Goal: Task Accomplishment & Management: Complete application form

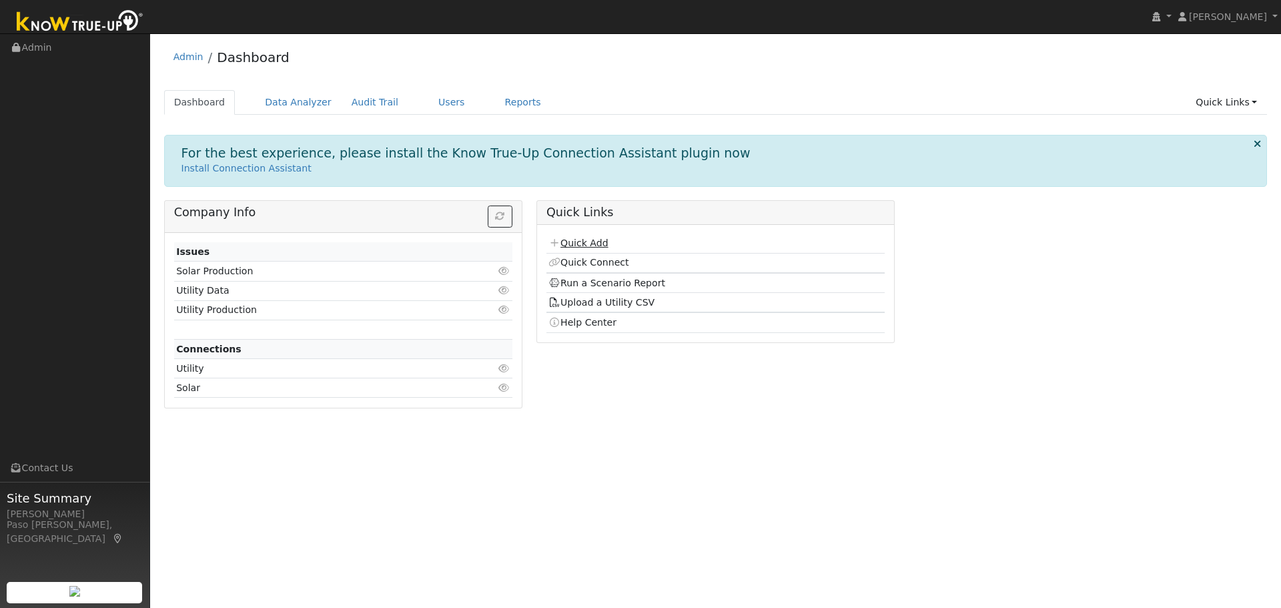
click at [590, 246] on link "Quick Add" at bounding box center [577, 243] width 59 height 11
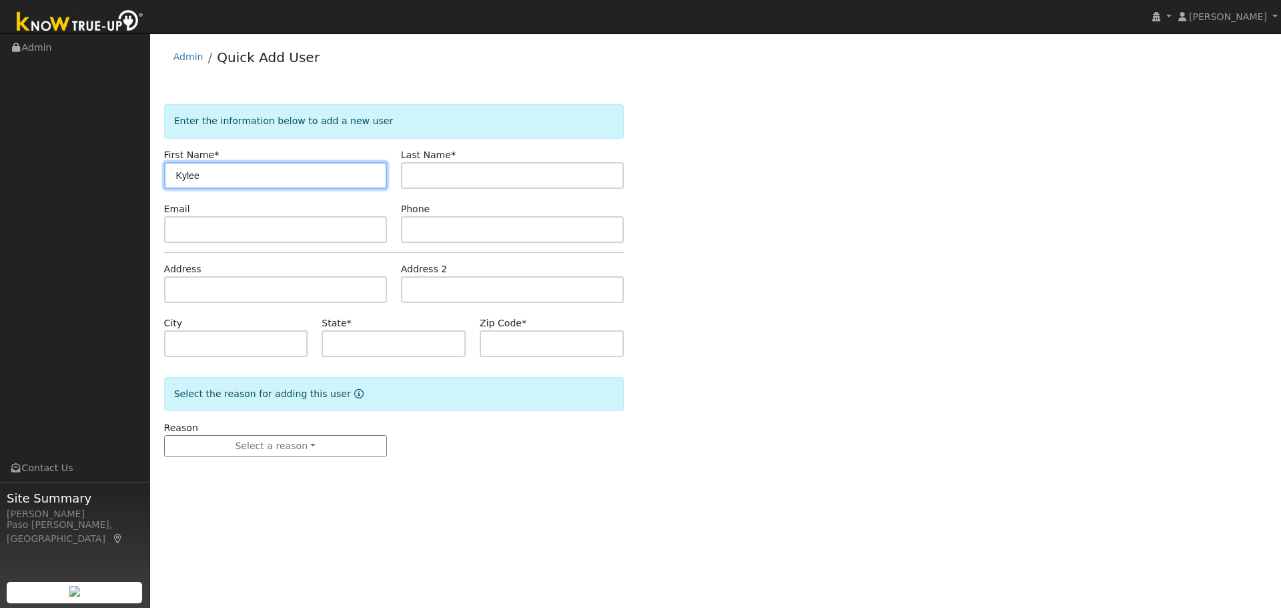
type input "Kylee"
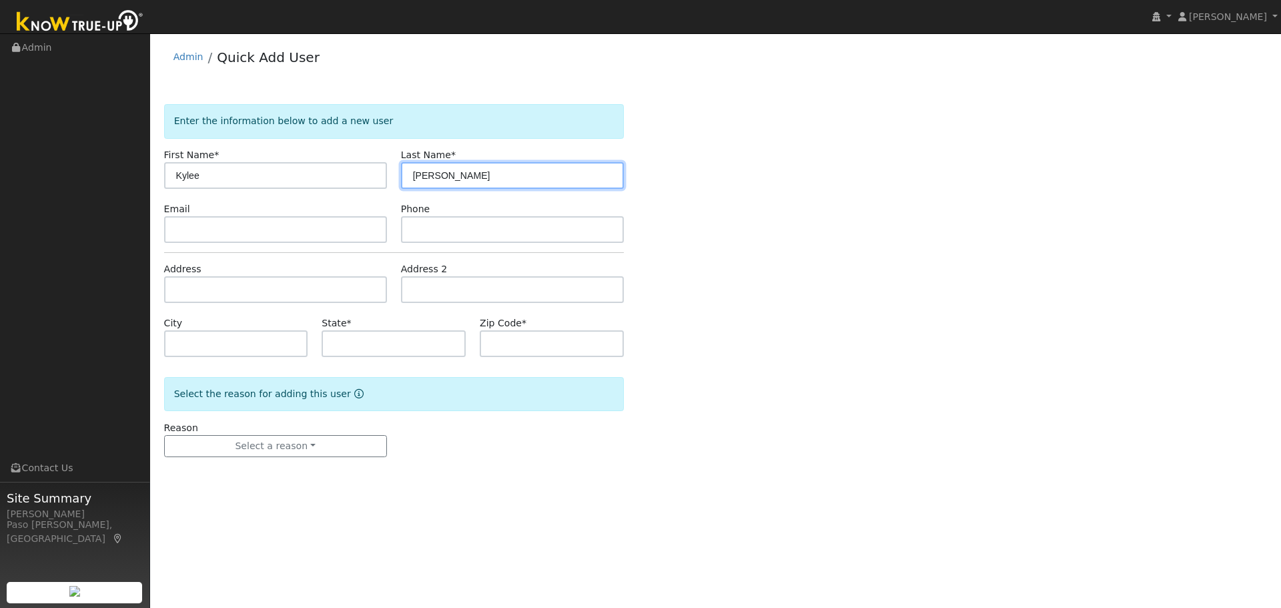
type input "Singh"
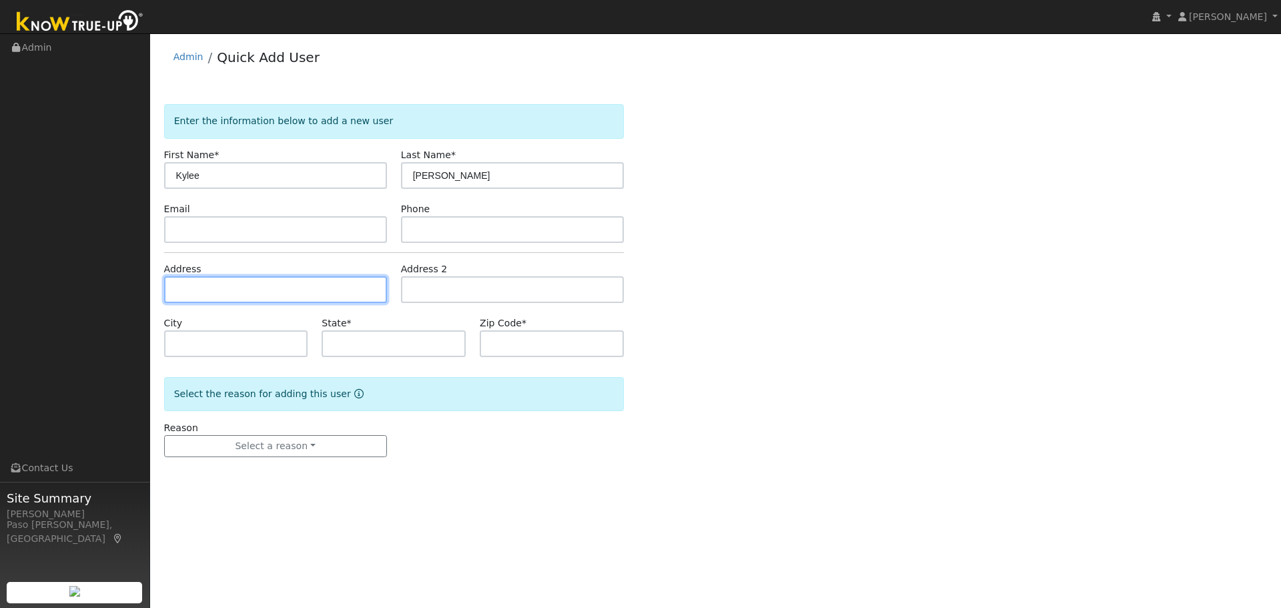
click at [256, 291] on input "text" at bounding box center [275, 289] width 223 height 27
paste input "1192 12th Street, Baywood-Los Osos, California 93402"
type input "1192 12th Street"
type input "Baywood-Los Osos"
type input "CA"
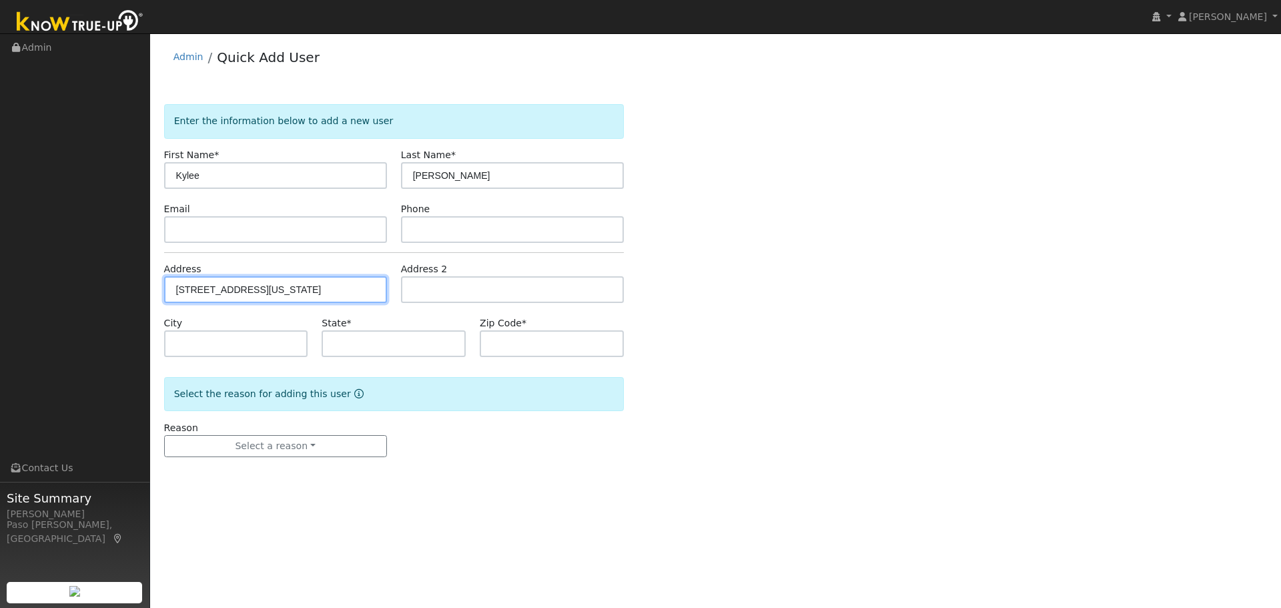
type input "93402"
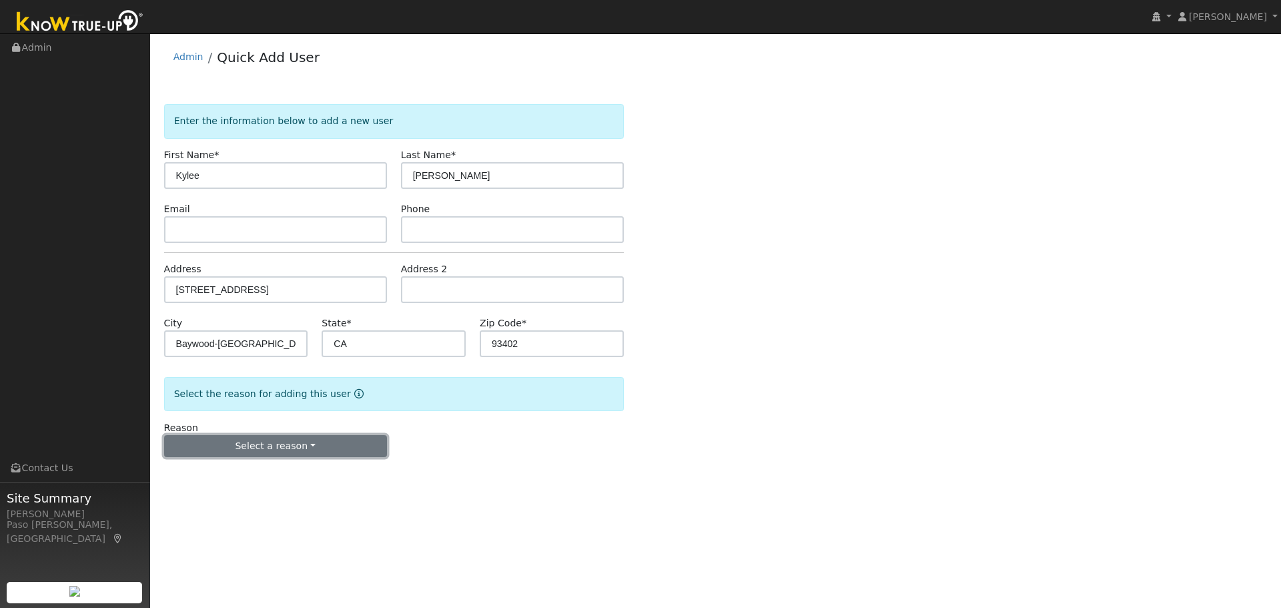
click at [312, 440] on button "Select a reason" at bounding box center [275, 446] width 223 height 23
click at [270, 496] on link "New customer adding solar" at bounding box center [238, 492] width 147 height 19
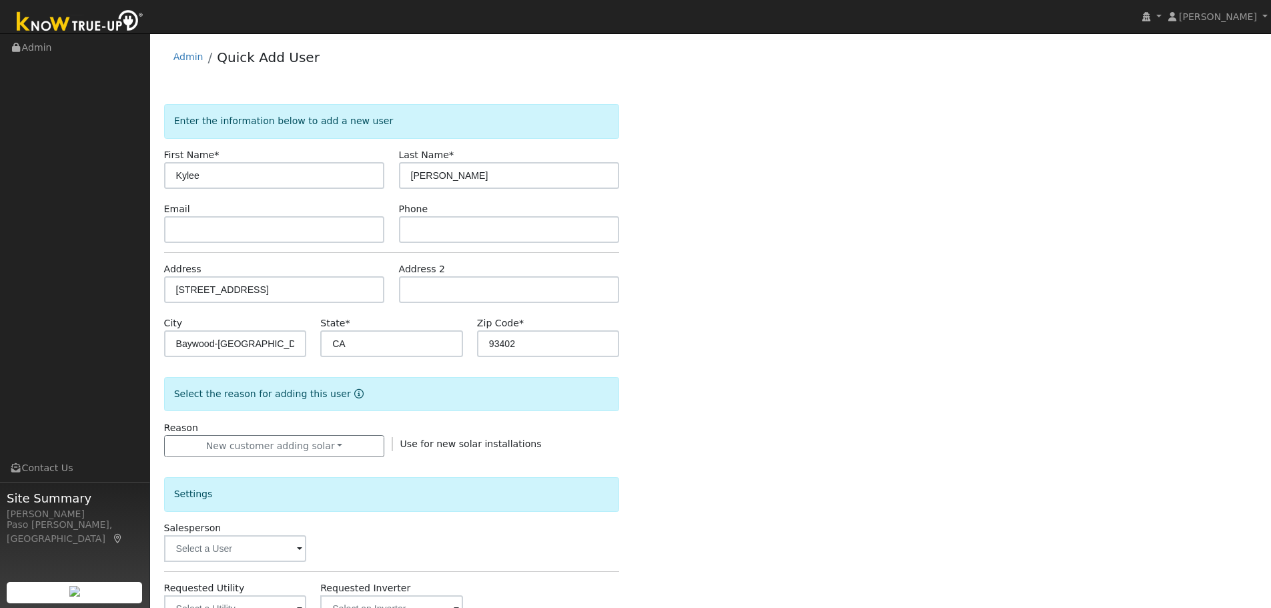
scroll to position [67, 0]
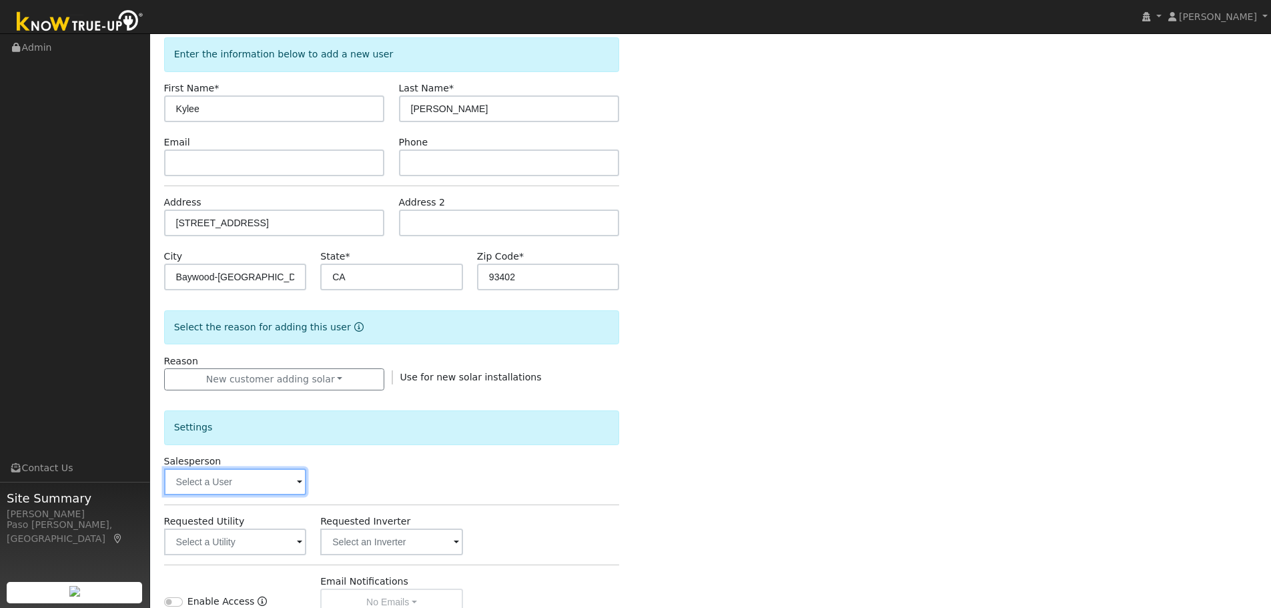
click at [292, 487] on input "text" at bounding box center [235, 481] width 143 height 27
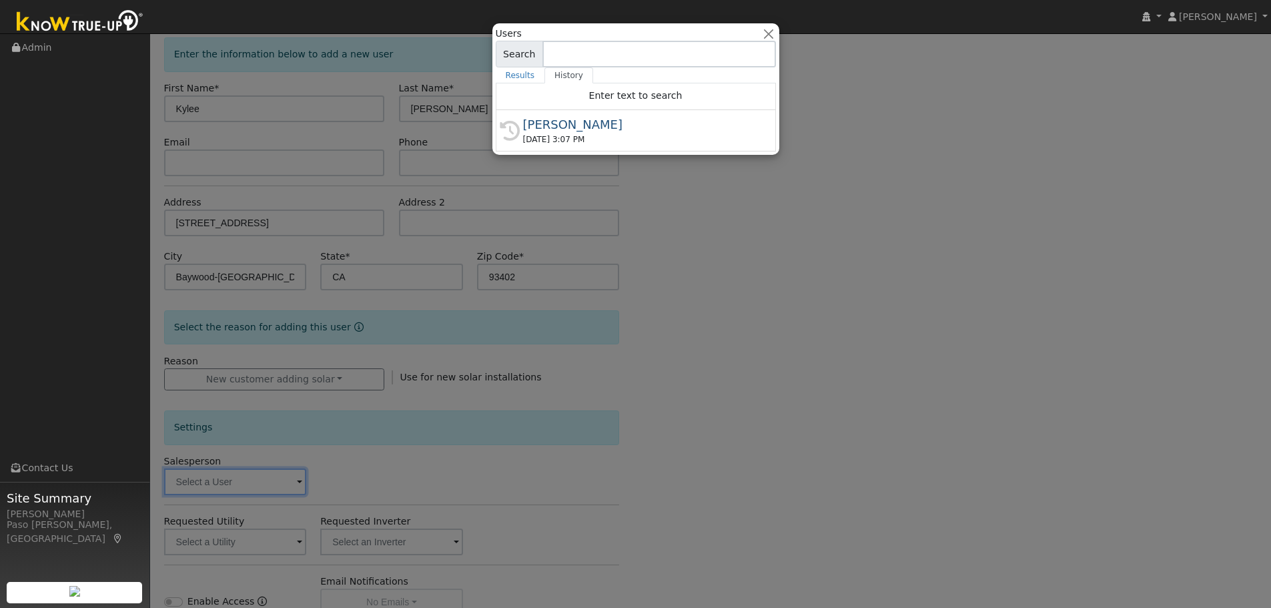
click at [528, 151] on div "History Scott Bouchillon 08/25/2025 3:07 PM" at bounding box center [636, 130] width 280 height 41
type input "[PERSON_NAME]"
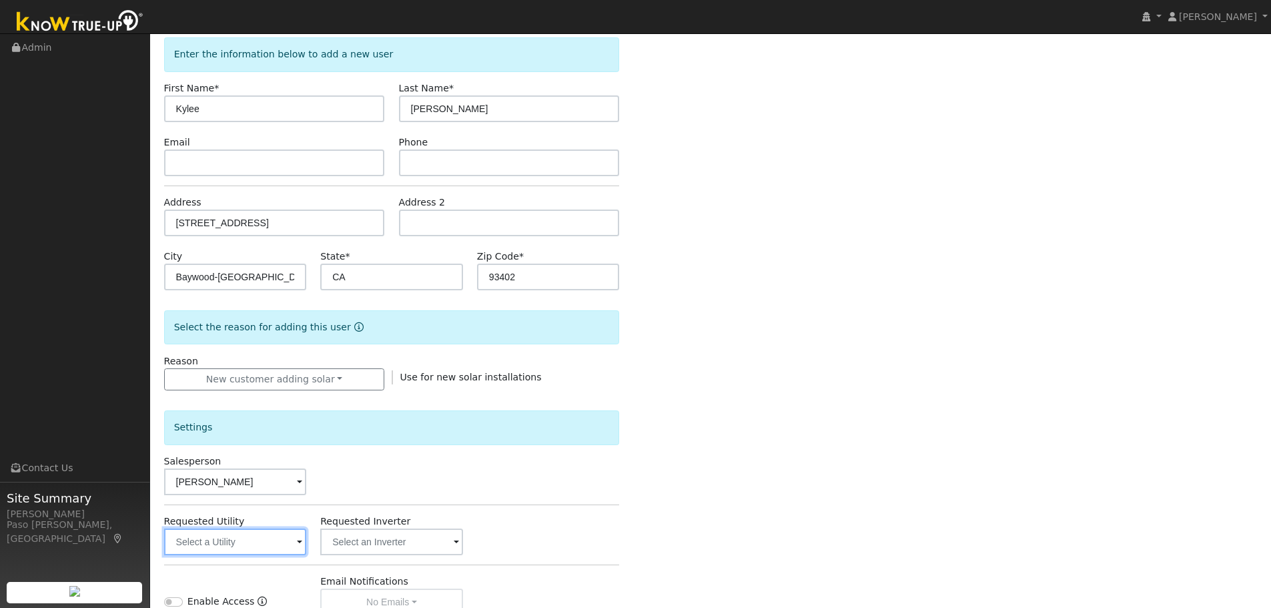
click at [249, 538] on input "text" at bounding box center [235, 541] width 143 height 27
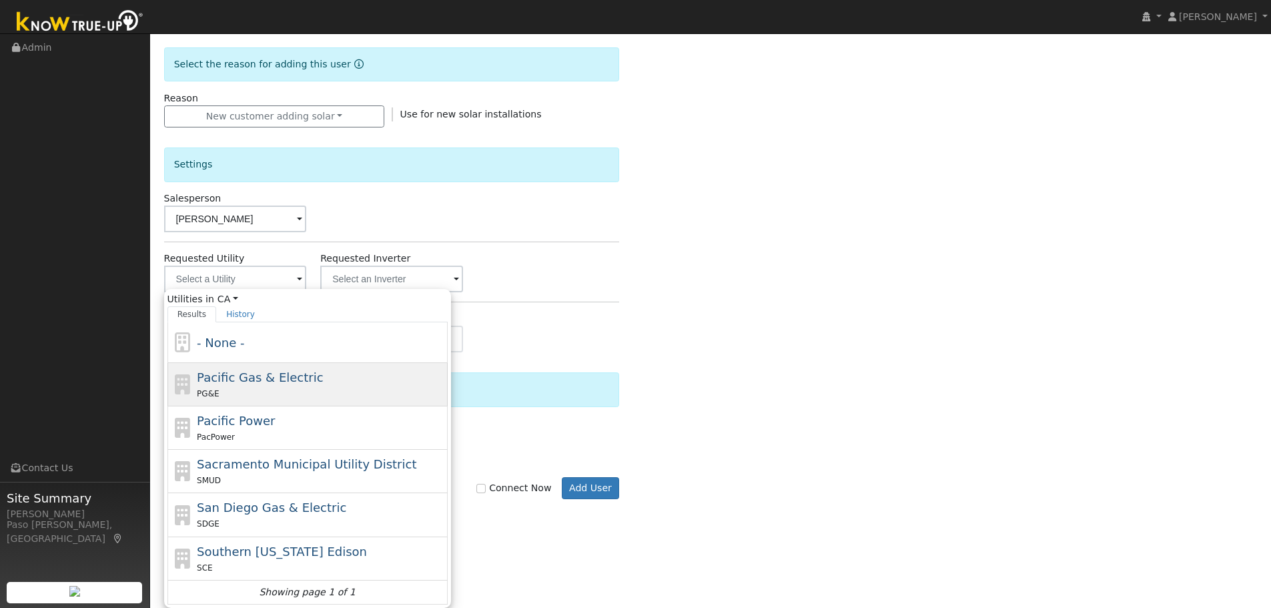
click at [249, 377] on span "Pacific Gas & Electric" at bounding box center [260, 377] width 126 height 14
type input "Pacific Gas & Electric"
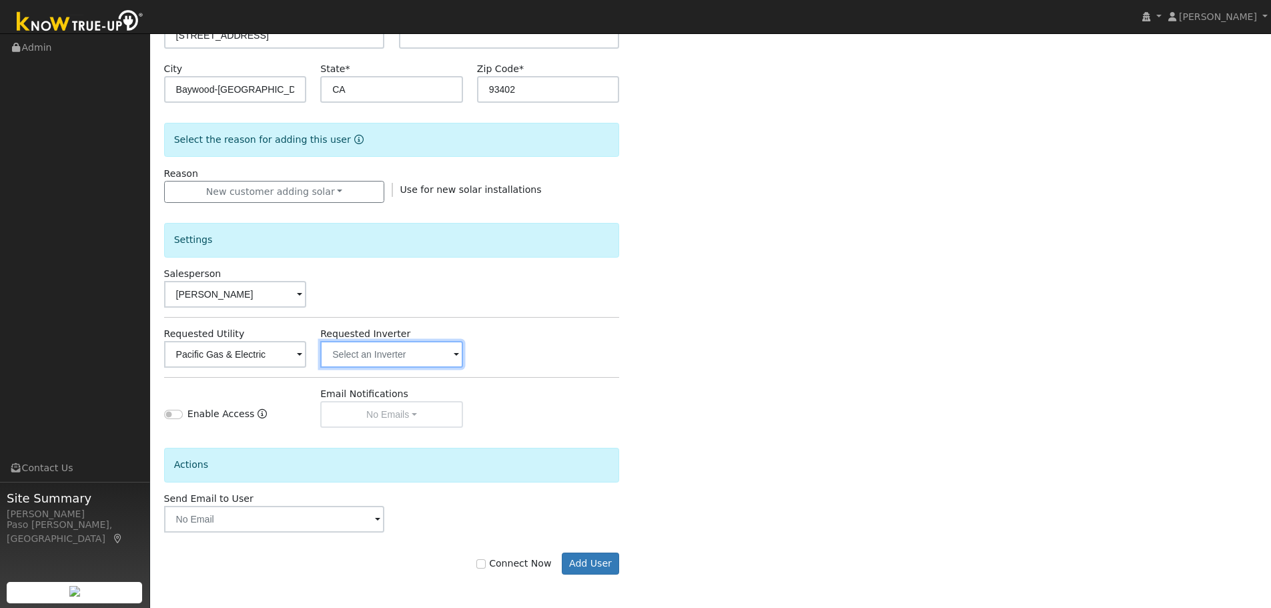
click at [307, 348] on input "text" at bounding box center [235, 354] width 143 height 27
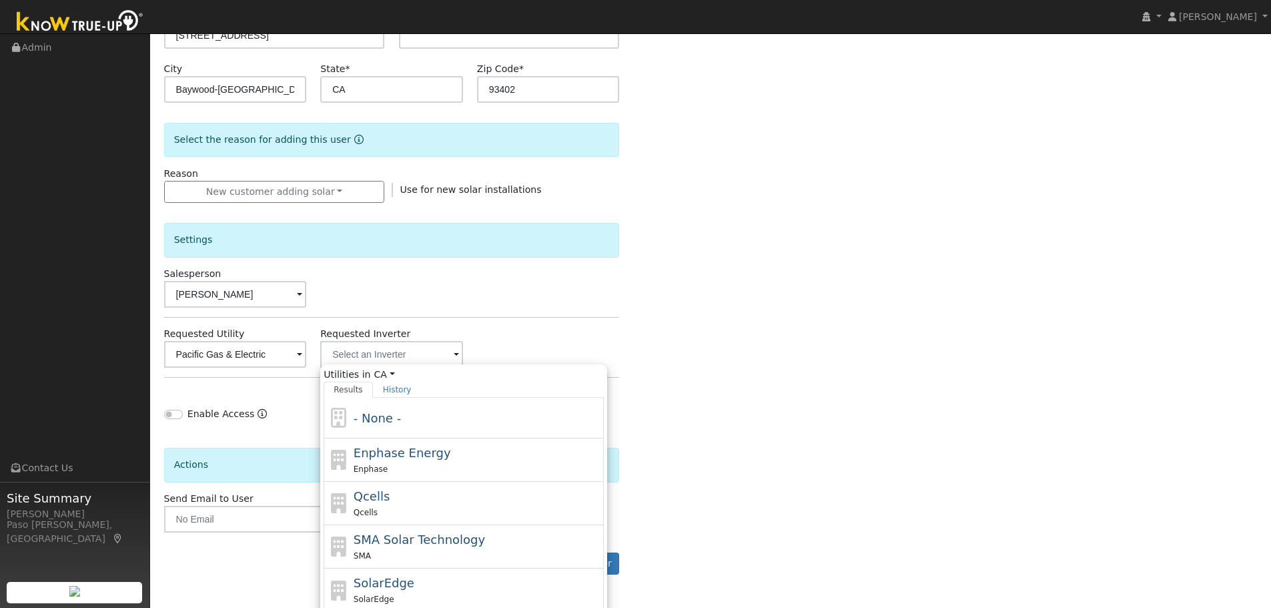
click at [767, 289] on div "Enter the information below to add a new user First Name * Kylee Last Name * Si…" at bounding box center [711, 225] width 1094 height 751
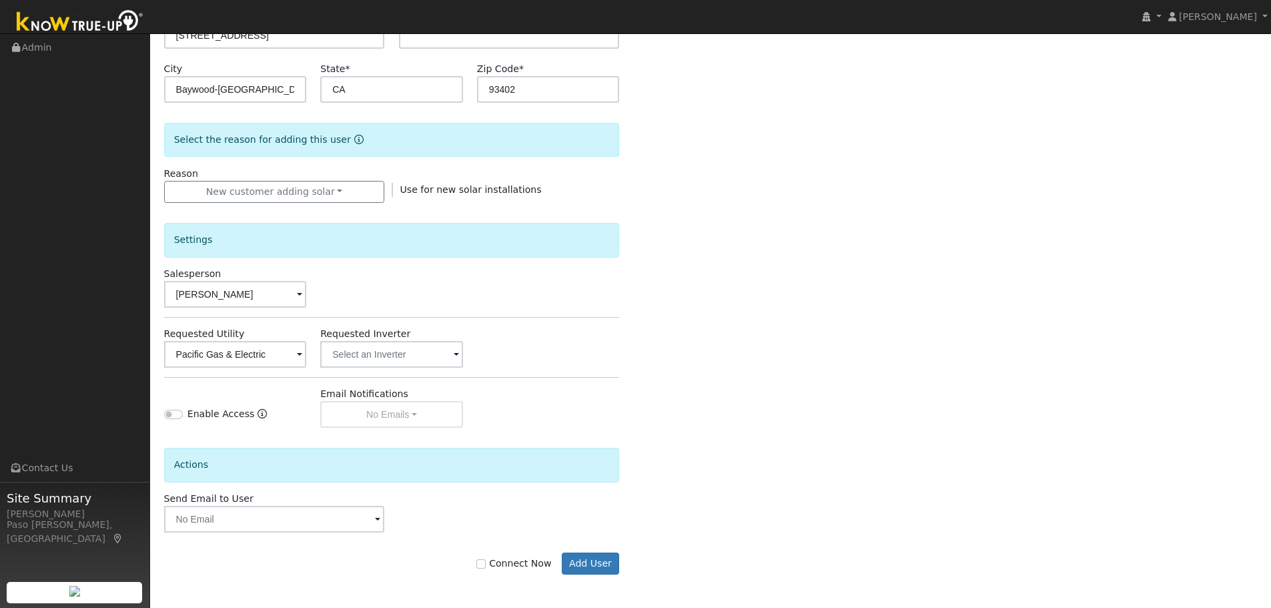
click at [761, 290] on div "Enter the information below to add a new user First Name * Kylee Last Name * Si…" at bounding box center [711, 225] width 1094 height 751
click at [489, 570] on label "Connect Now" at bounding box center [513, 563] width 75 height 14
click at [486, 568] on input "Connect Now" at bounding box center [480, 563] width 9 height 9
checkbox input "true"
click at [592, 564] on button "Add User" at bounding box center [591, 563] width 58 height 23
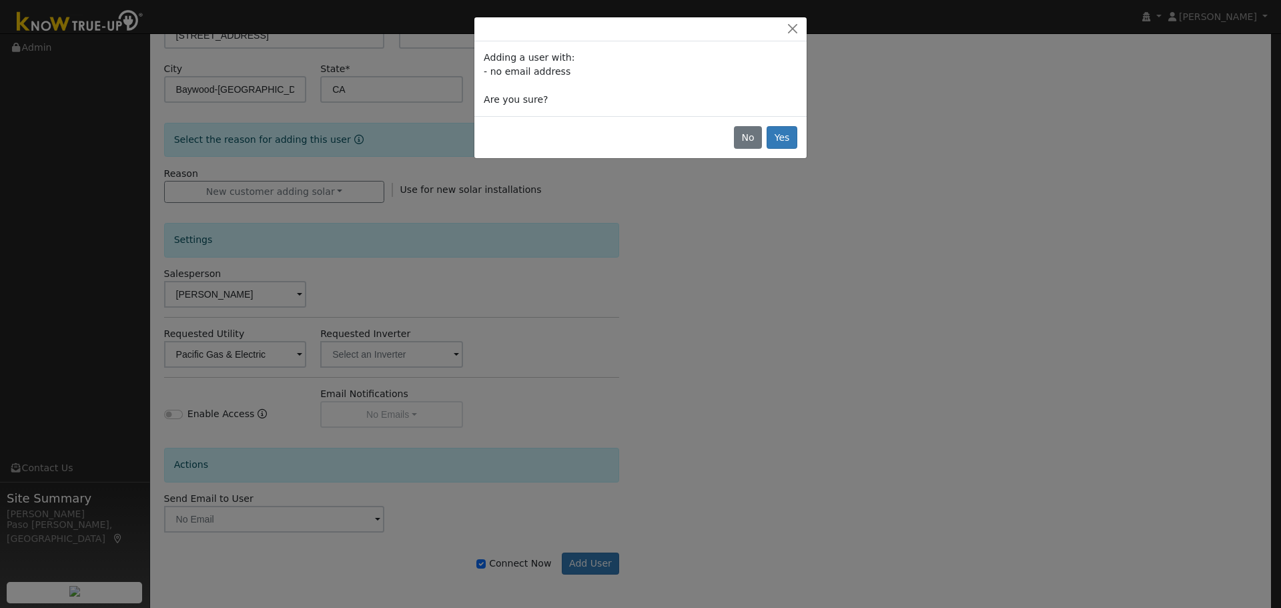
click at [798, 141] on div "No Yes" at bounding box center [640, 137] width 332 height 42
click at [769, 141] on button "Yes" at bounding box center [782, 137] width 31 height 23
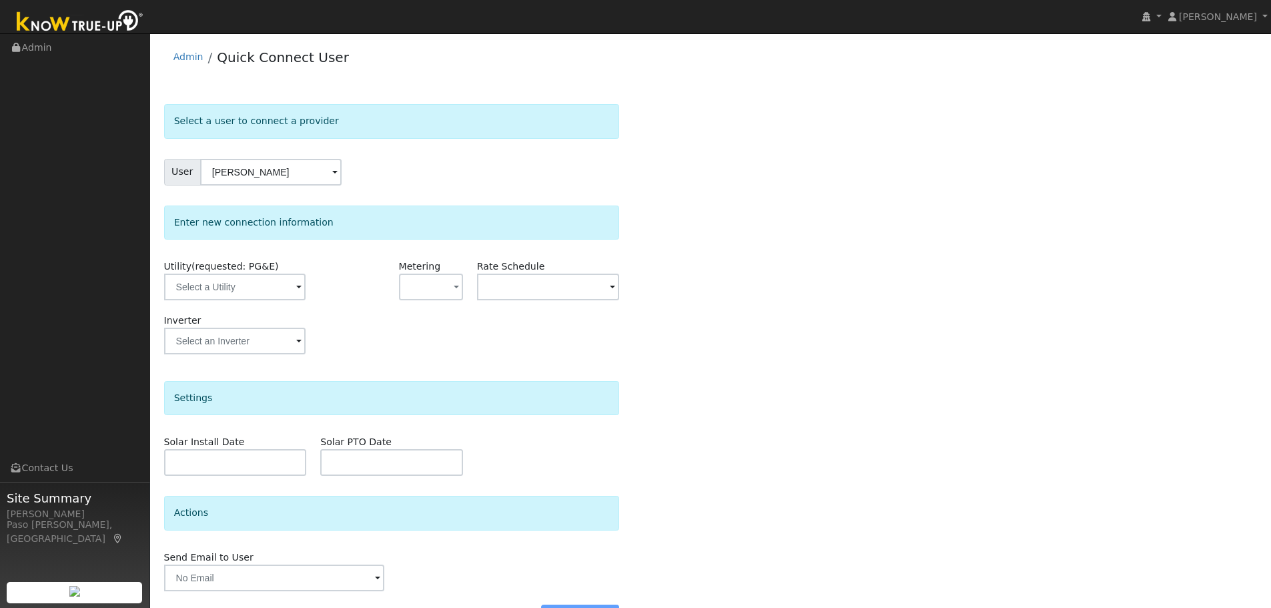
click at [292, 320] on div "Inverter" at bounding box center [235, 341] width 157 height 54
click at [276, 297] on input "text" at bounding box center [234, 287] width 141 height 27
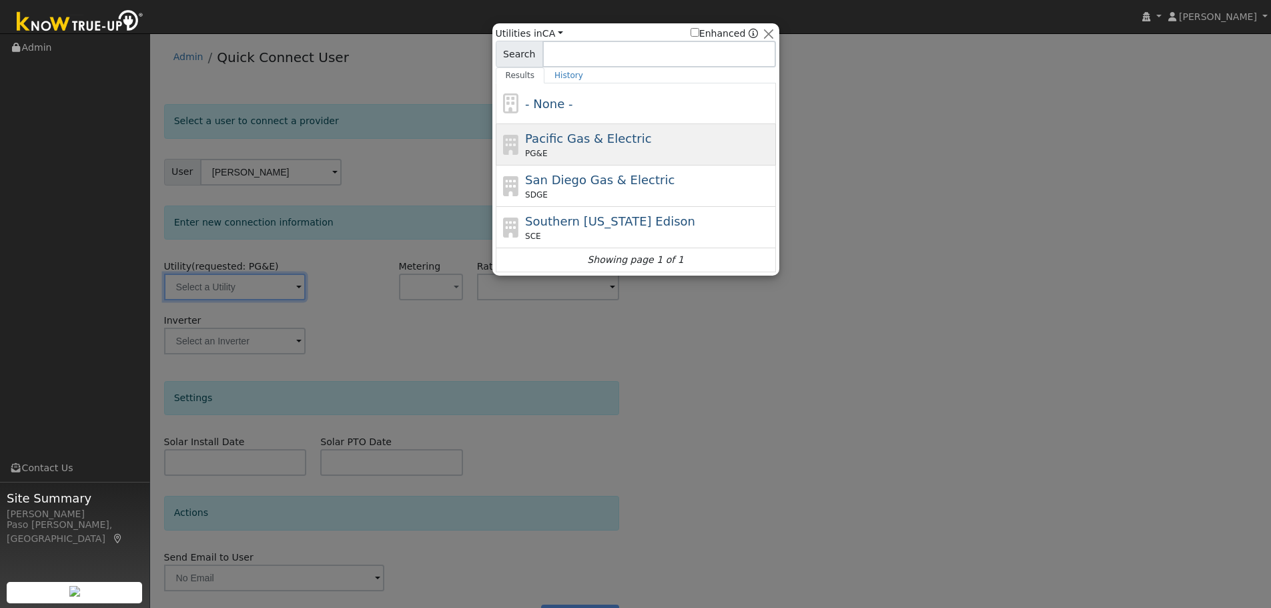
click at [592, 144] on span "Pacific Gas & Electric" at bounding box center [588, 138] width 126 height 14
type input "PG&E"
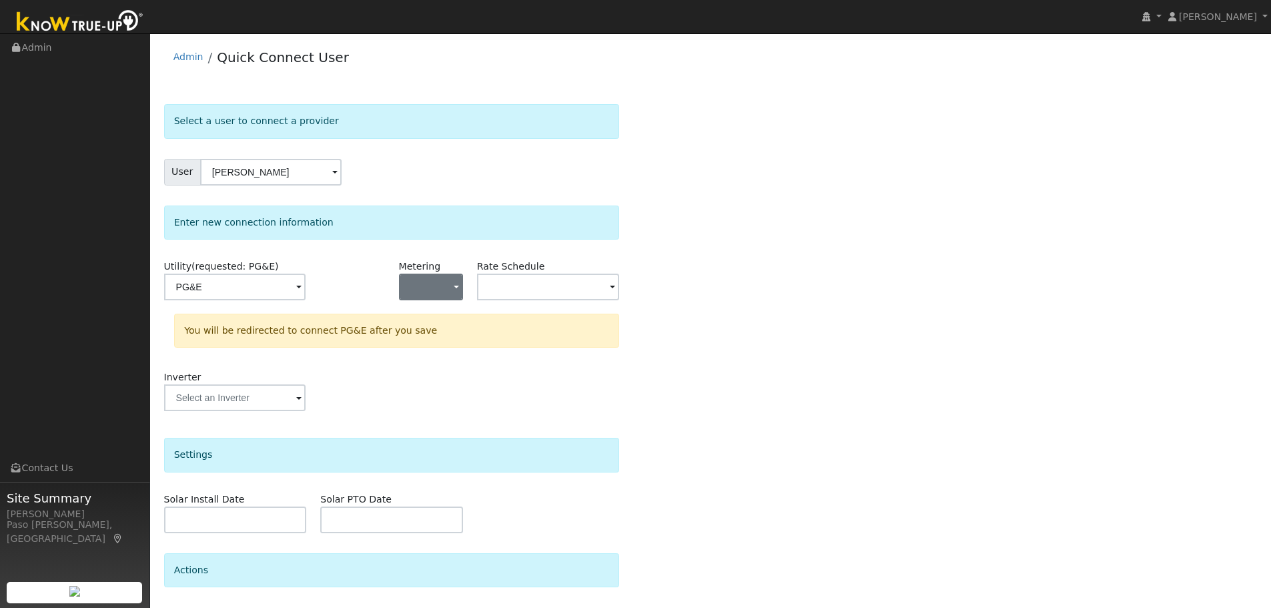
click at [452, 272] on div "Metering - None - NEM NBT" at bounding box center [431, 287] width 78 height 54
click at [435, 286] on button "button" at bounding box center [431, 287] width 64 height 27
click at [450, 344] on link "NEM" at bounding box center [446, 335] width 93 height 19
click at [306, 280] on input "text" at bounding box center [234, 287] width 141 height 27
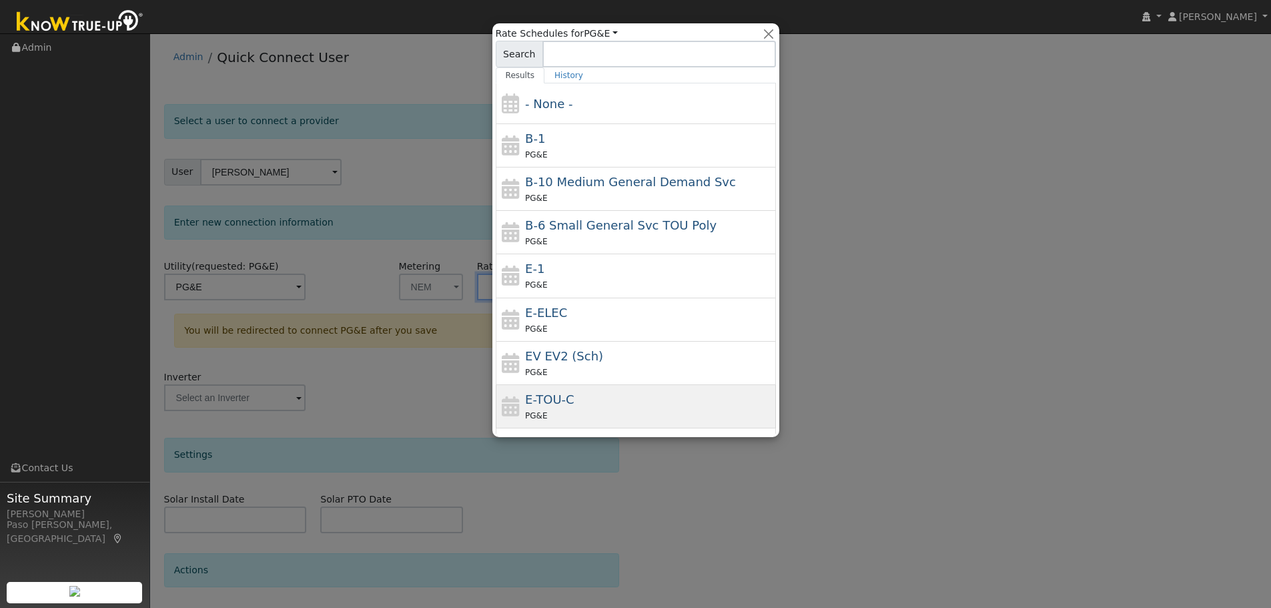
click at [566, 392] on span "E-TOU-C" at bounding box center [549, 399] width 49 height 14
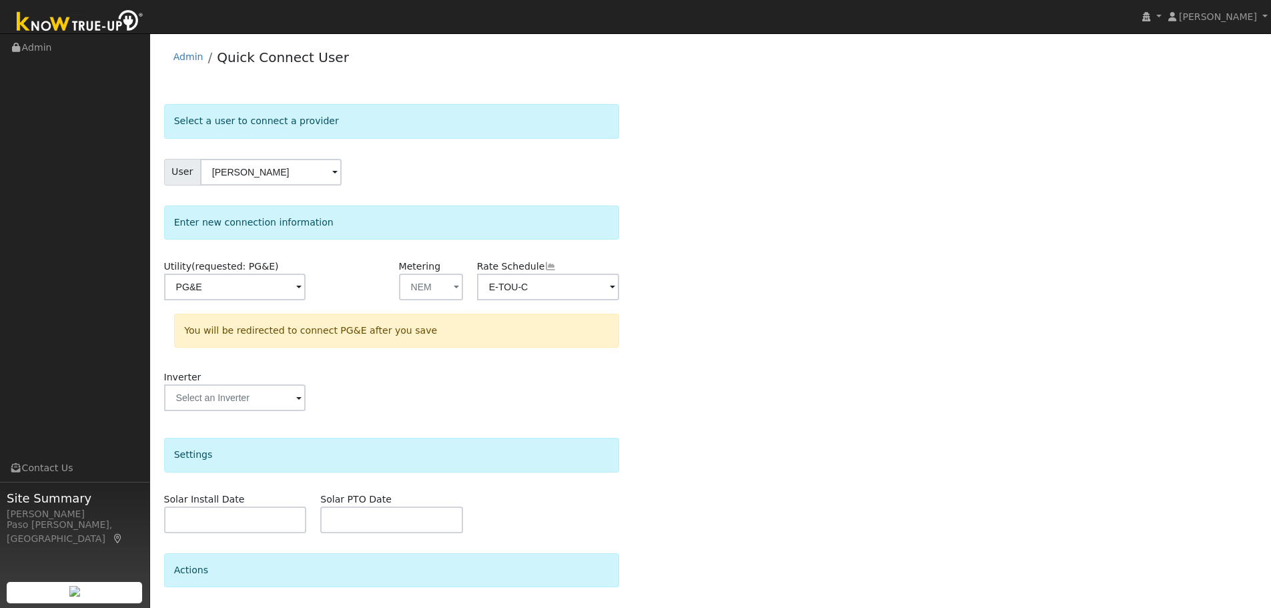
type input "E-TOU-C"
click at [804, 401] on div "Select a user to connect a provider User Kylee Singh Account Default Account De…" at bounding box center [711, 400] width 1094 height 592
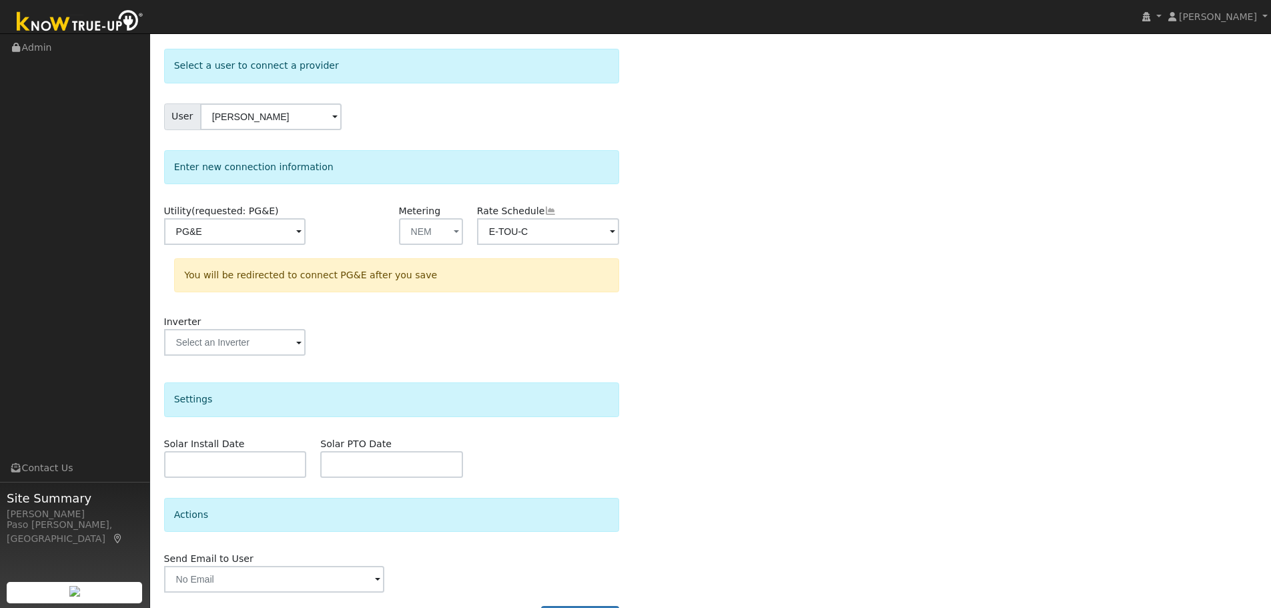
scroll to position [96, 0]
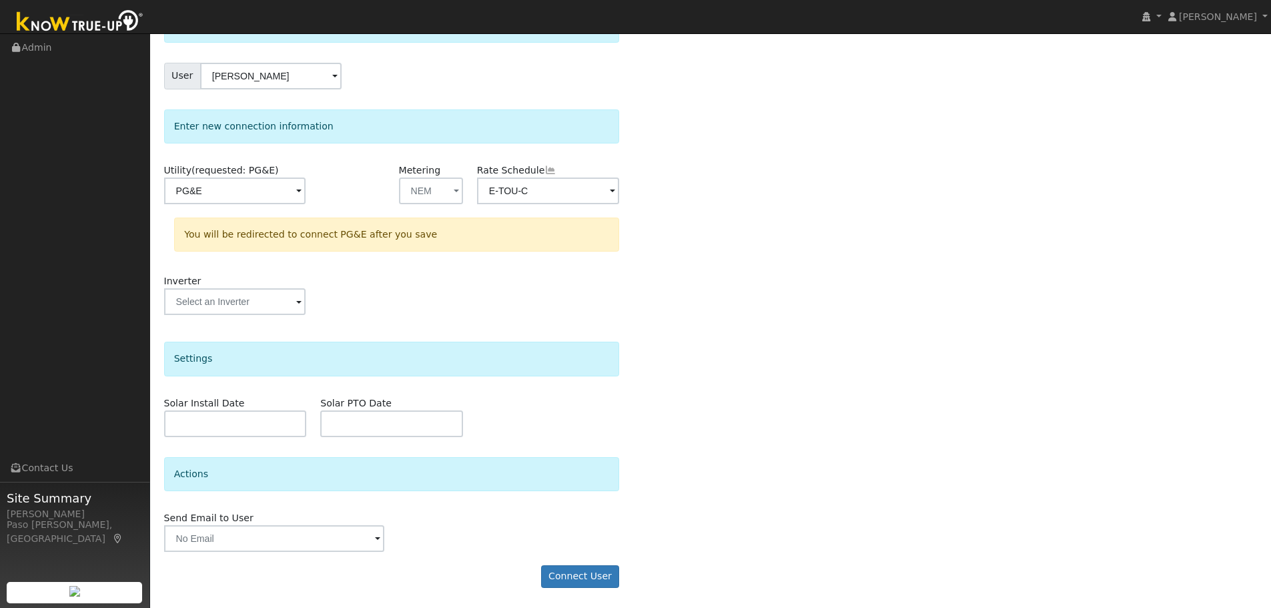
click at [580, 563] on form "Select a user to connect a provider User Kylee Singh Account Default Account De…" at bounding box center [392, 304] width 456 height 592
click at [585, 587] on button "Connect User" at bounding box center [580, 576] width 79 height 23
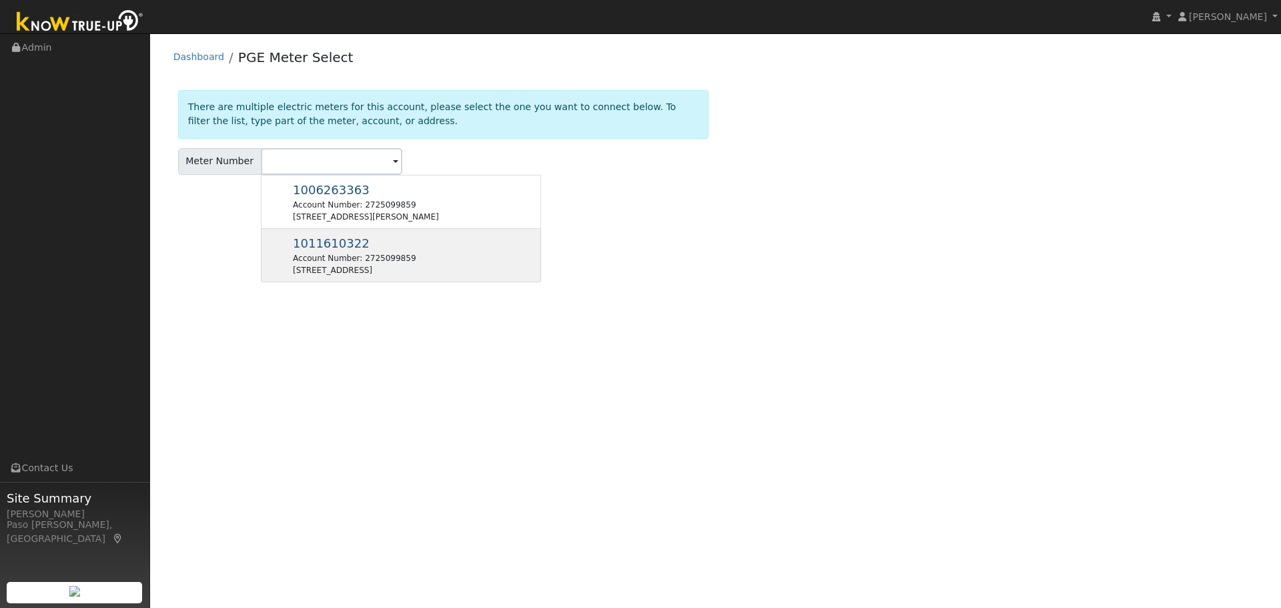
click at [423, 251] on div "1011610322 Account Number: 2725099859 [STREET_ADDRESS]" at bounding box center [401, 255] width 280 height 53
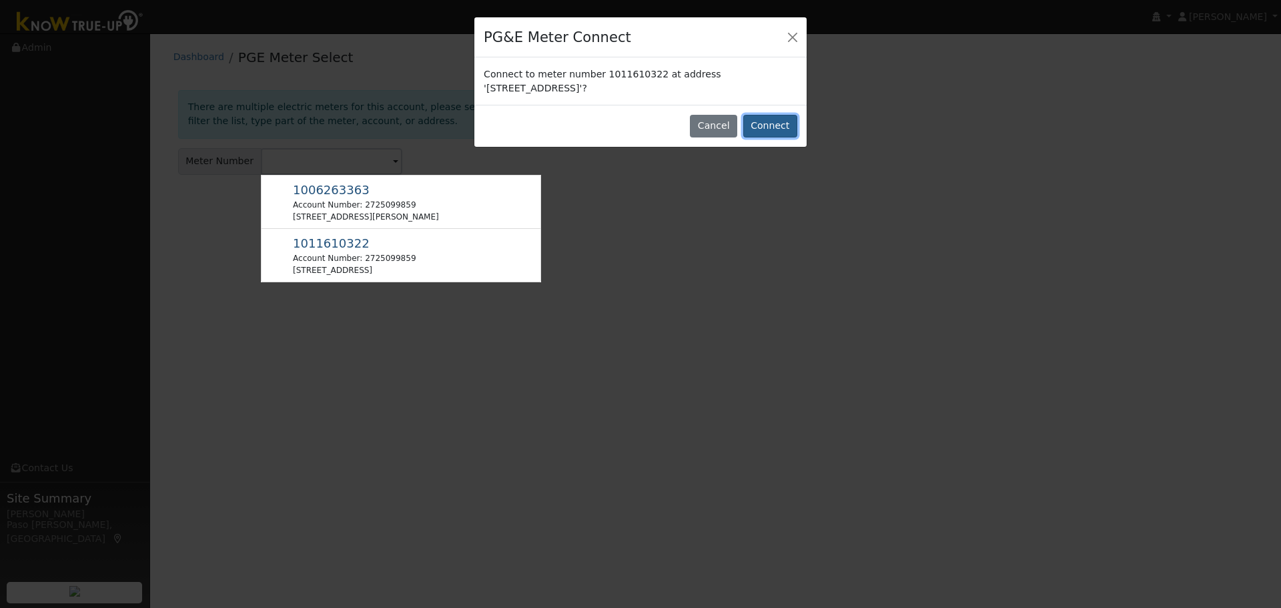
click at [775, 121] on button "Connect" at bounding box center [770, 126] width 54 height 23
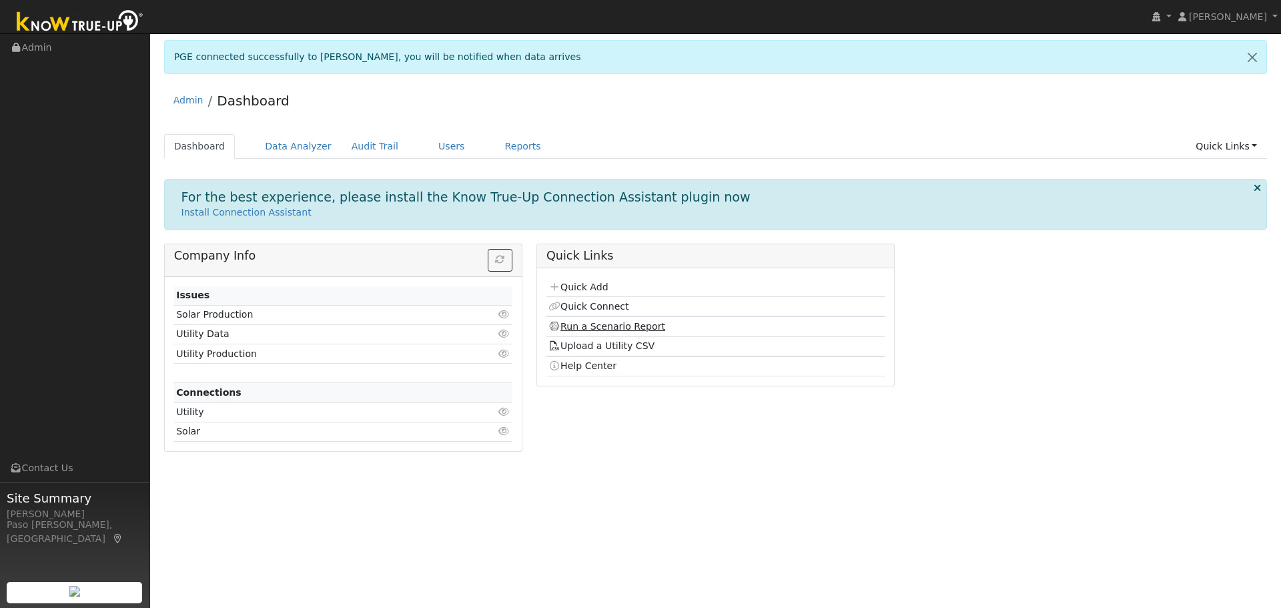
click at [634, 329] on link "Run a Scenario Report" at bounding box center [606, 326] width 117 height 11
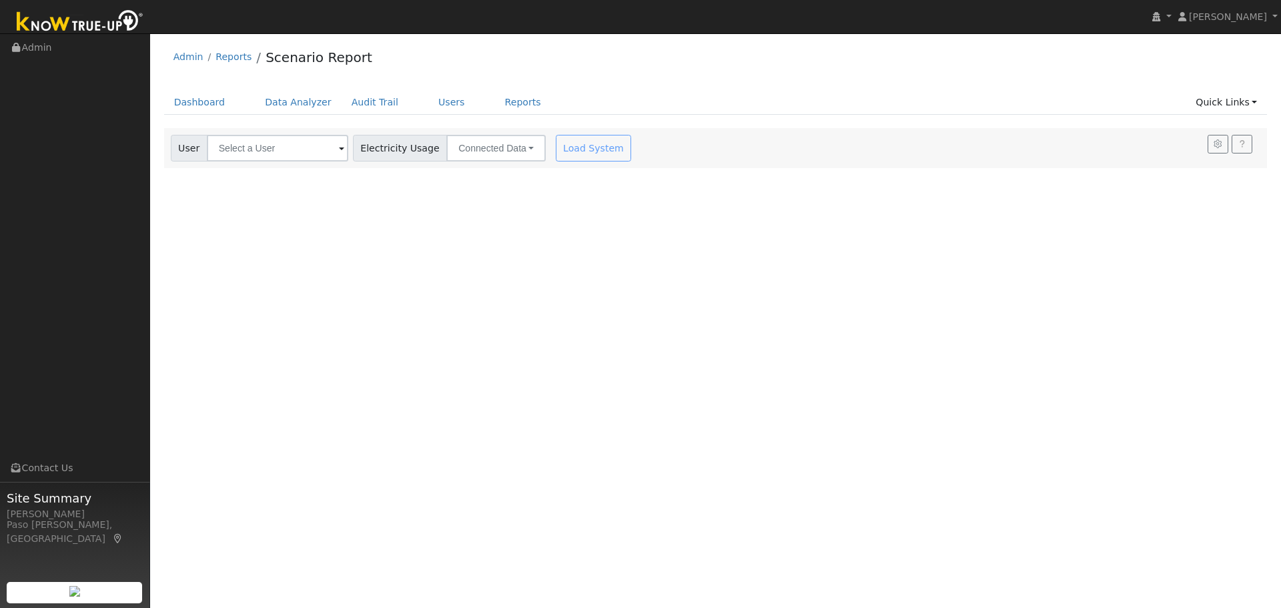
click at [578, 149] on div "Load System" at bounding box center [595, 148] width 84 height 27
click at [274, 146] on input "text" at bounding box center [277, 148] width 141 height 27
click at [286, 150] on input "text" at bounding box center [277, 148] width 141 height 27
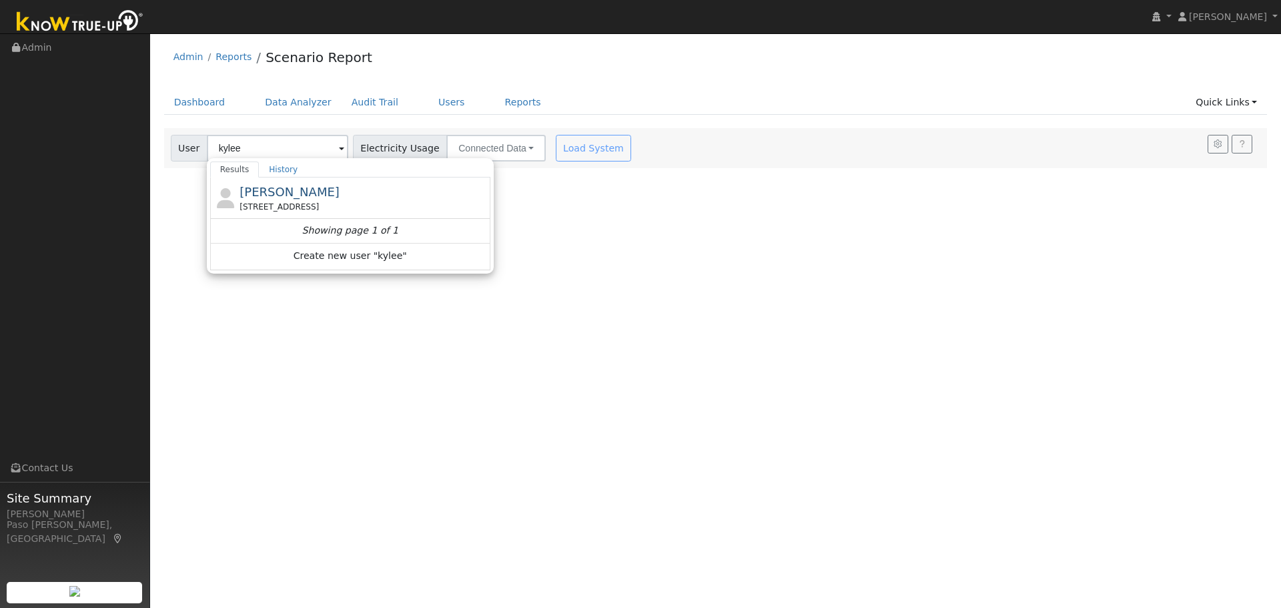
click at [273, 206] on div "[STREET_ADDRESS]" at bounding box center [364, 207] width 248 height 12
type input "[PERSON_NAME]"
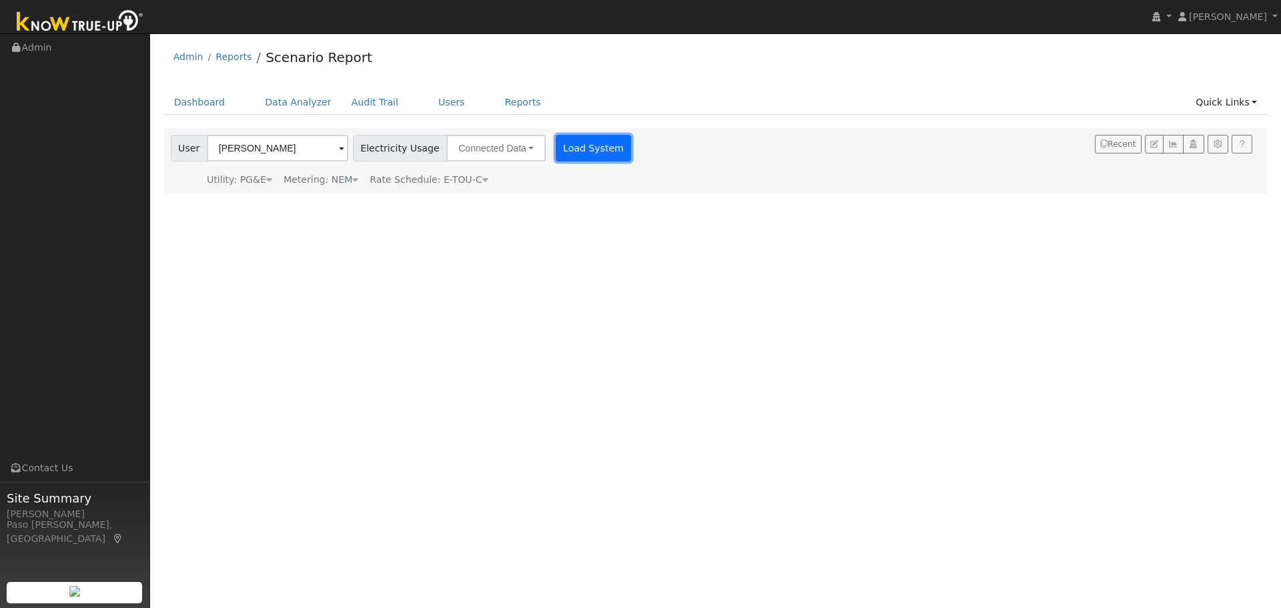
click at [588, 154] on button "Load System" at bounding box center [594, 148] width 76 height 27
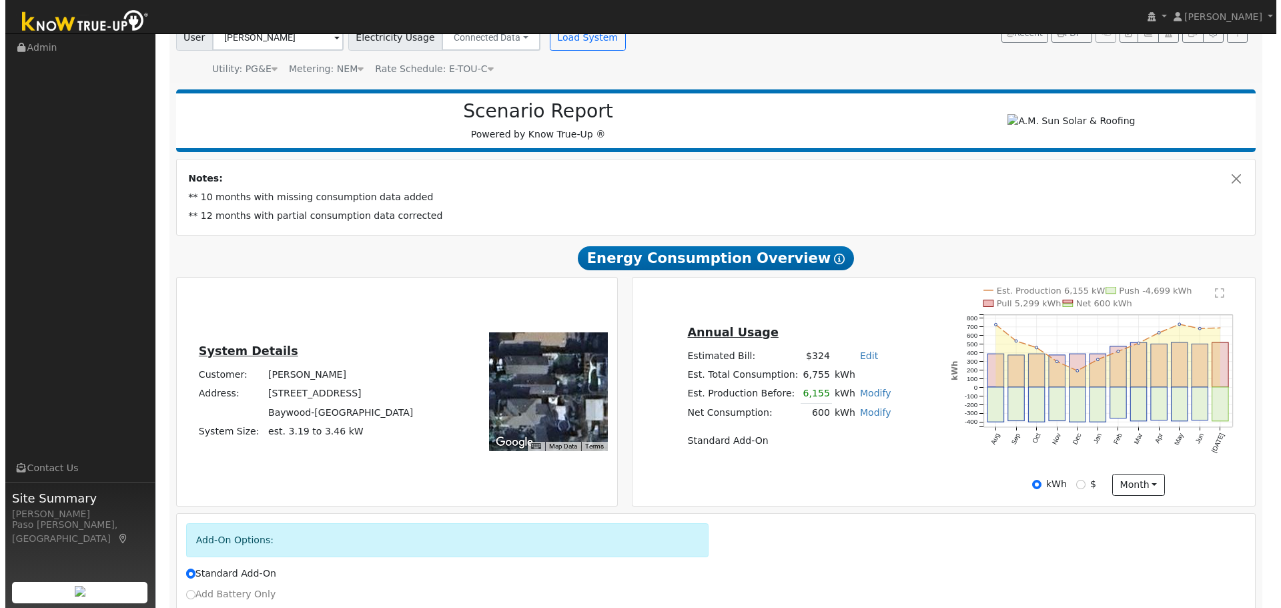
scroll to position [44, 0]
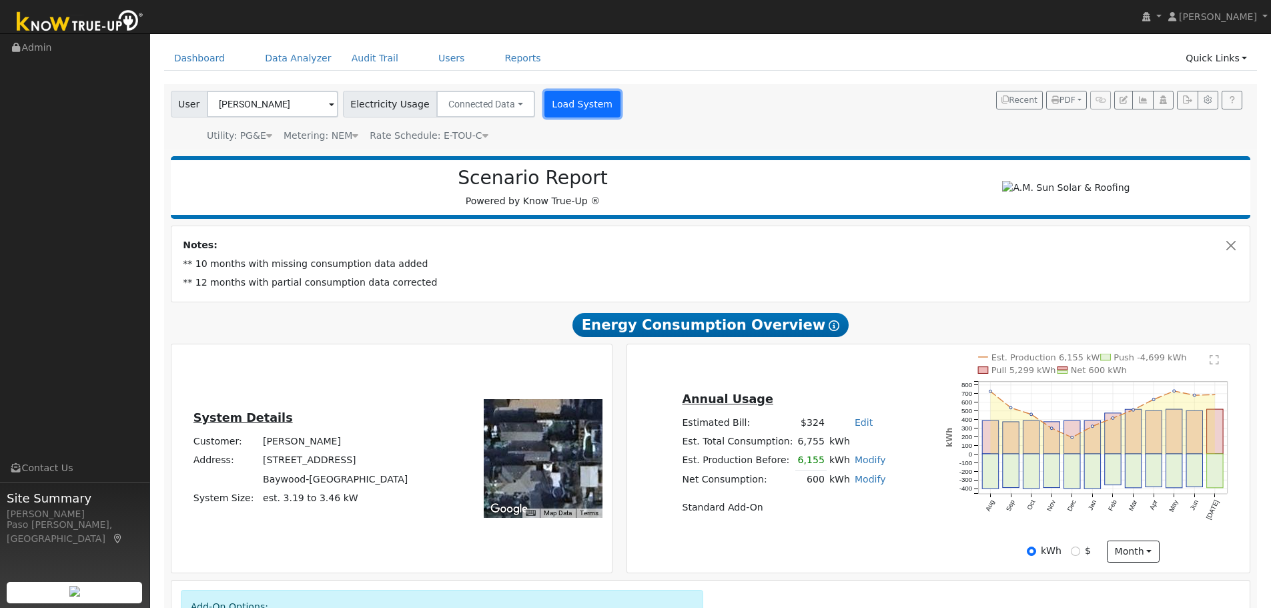
click at [544, 109] on button "Load System" at bounding box center [582, 104] width 76 height 27
click at [546, 117] on button "Load System" at bounding box center [582, 104] width 76 height 27
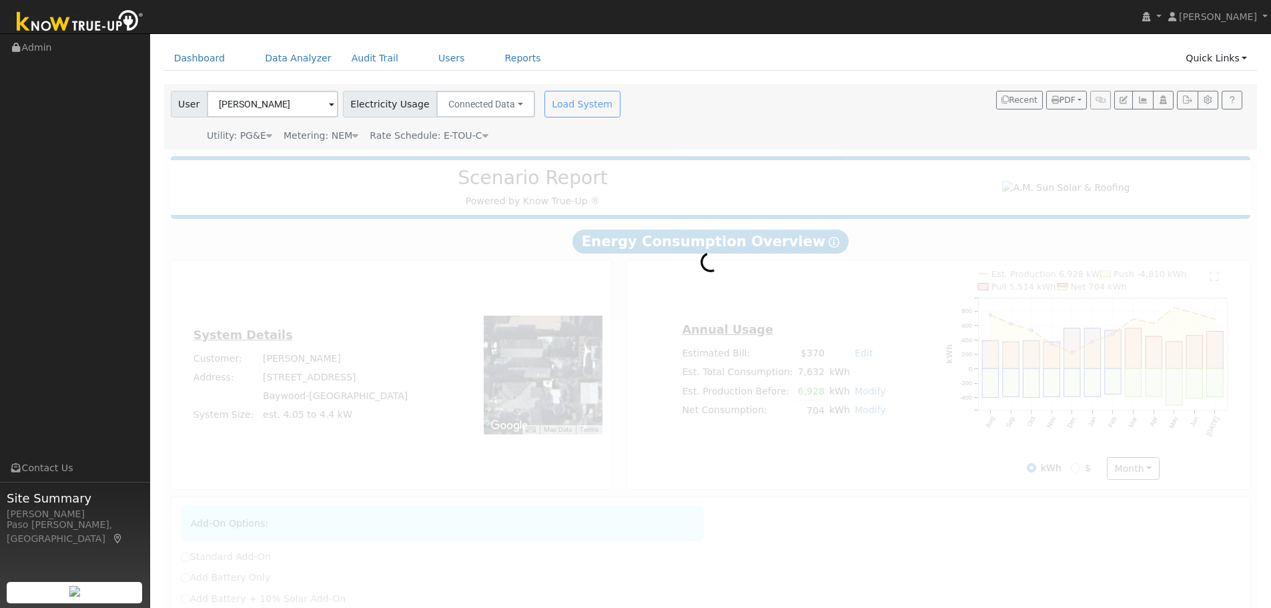
radio input "true"
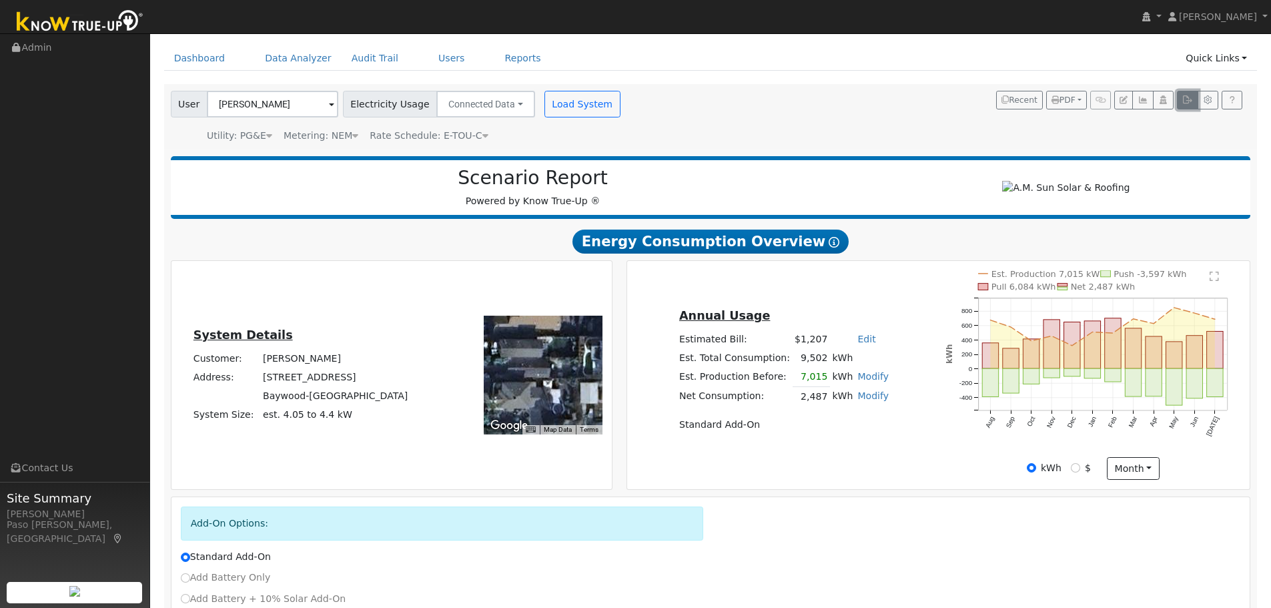
click at [1182, 104] on button "button" at bounding box center [1187, 100] width 21 height 19
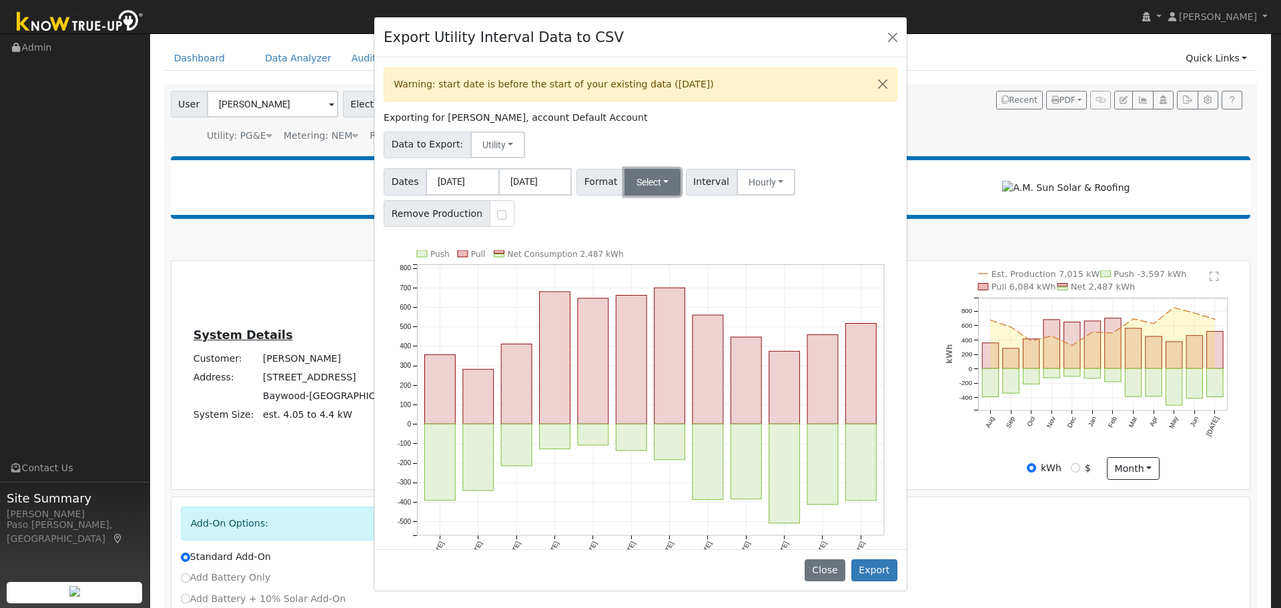
click at [651, 176] on button "Select" at bounding box center [653, 182] width 57 height 27
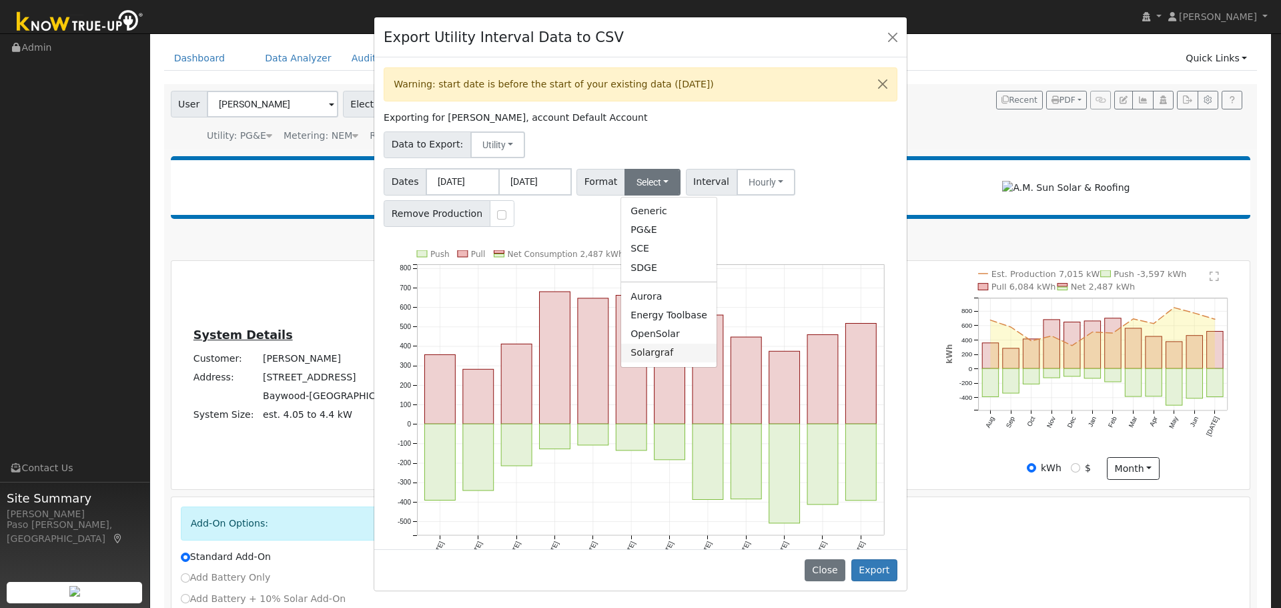
click at [660, 358] on link "Solargraf" at bounding box center [668, 353] width 95 height 19
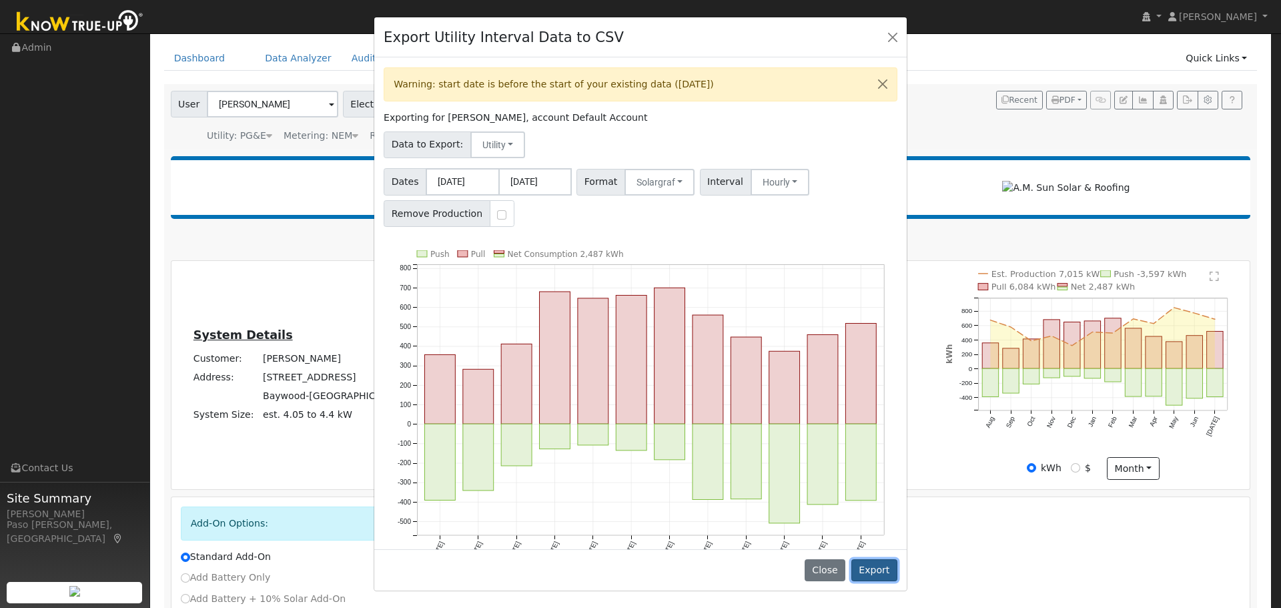
click at [867, 576] on button "Export" at bounding box center [874, 570] width 46 height 23
